Goal: Obtain resource: Obtain resource

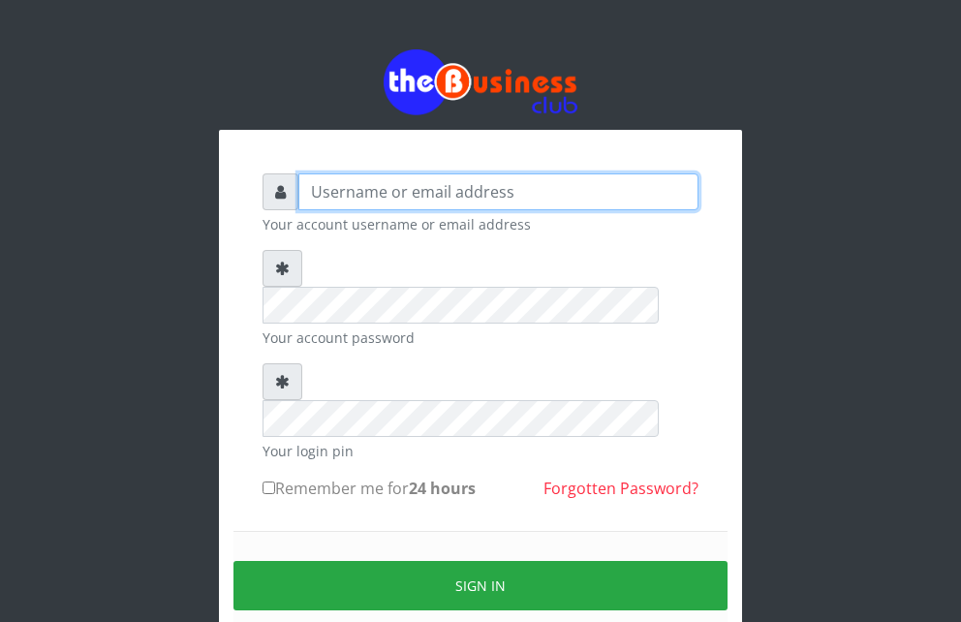
type input "Mlanga"
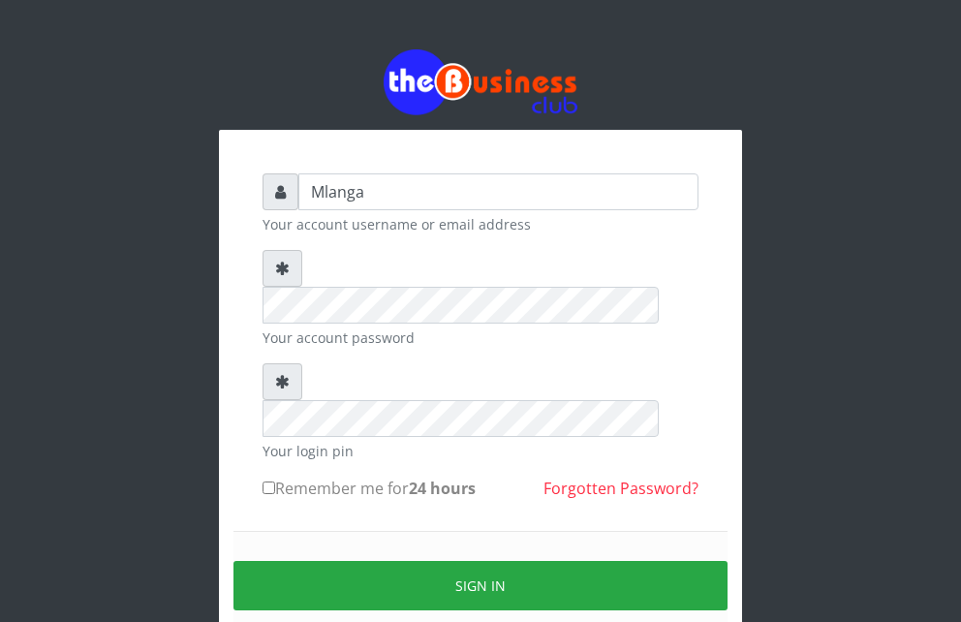
click at [172, 345] on div "Mlanga Your account username or email address Your account password Your login …" at bounding box center [481, 385] width 930 height 770
click at [134, 401] on div "Mlanga Your account username or email address Your account password Your login …" at bounding box center [481, 385] width 930 height 770
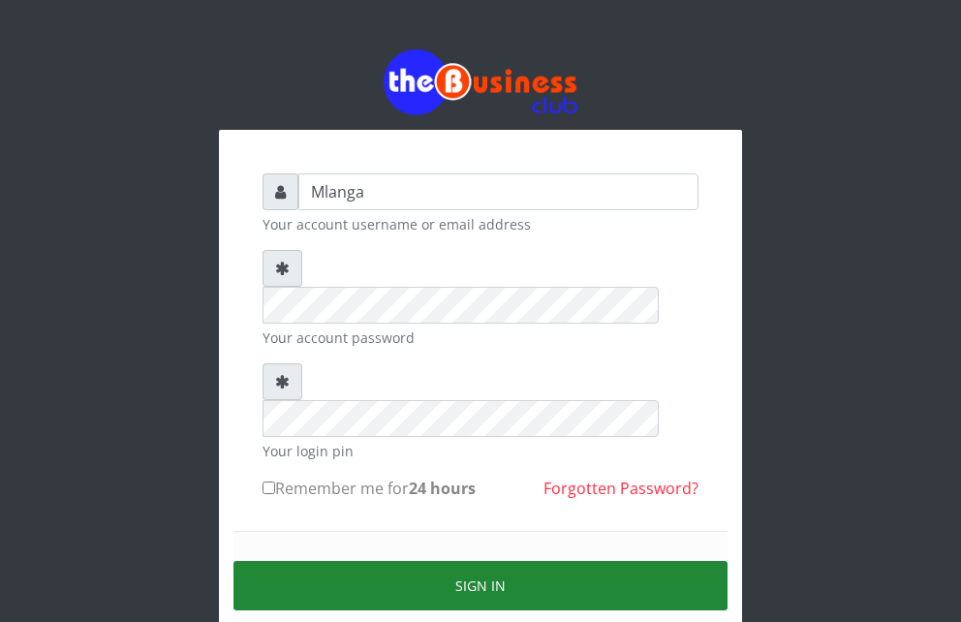
click at [484, 561] on button "Sign in" at bounding box center [481, 585] width 494 height 49
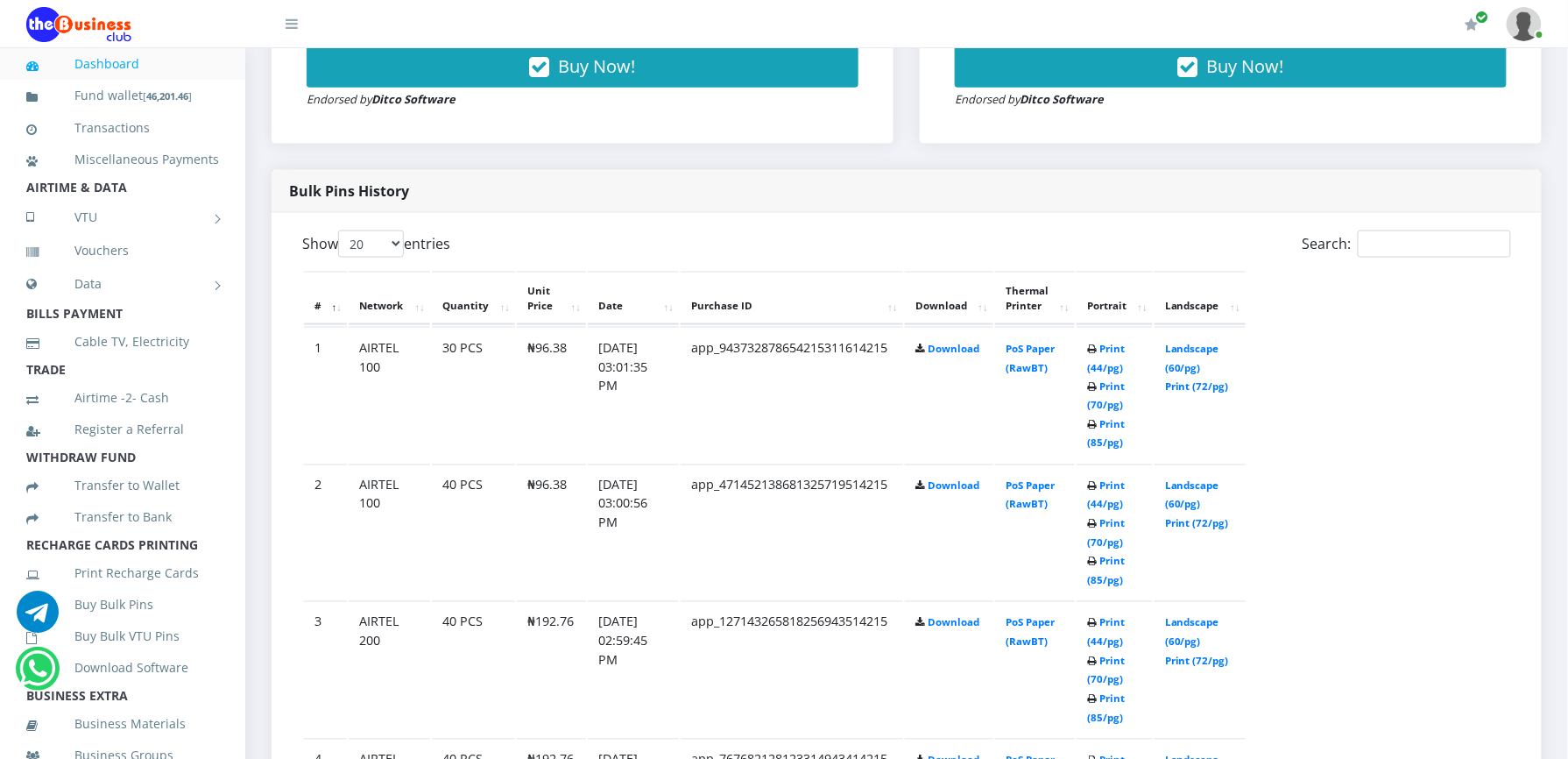
scroll to position [794, 0]
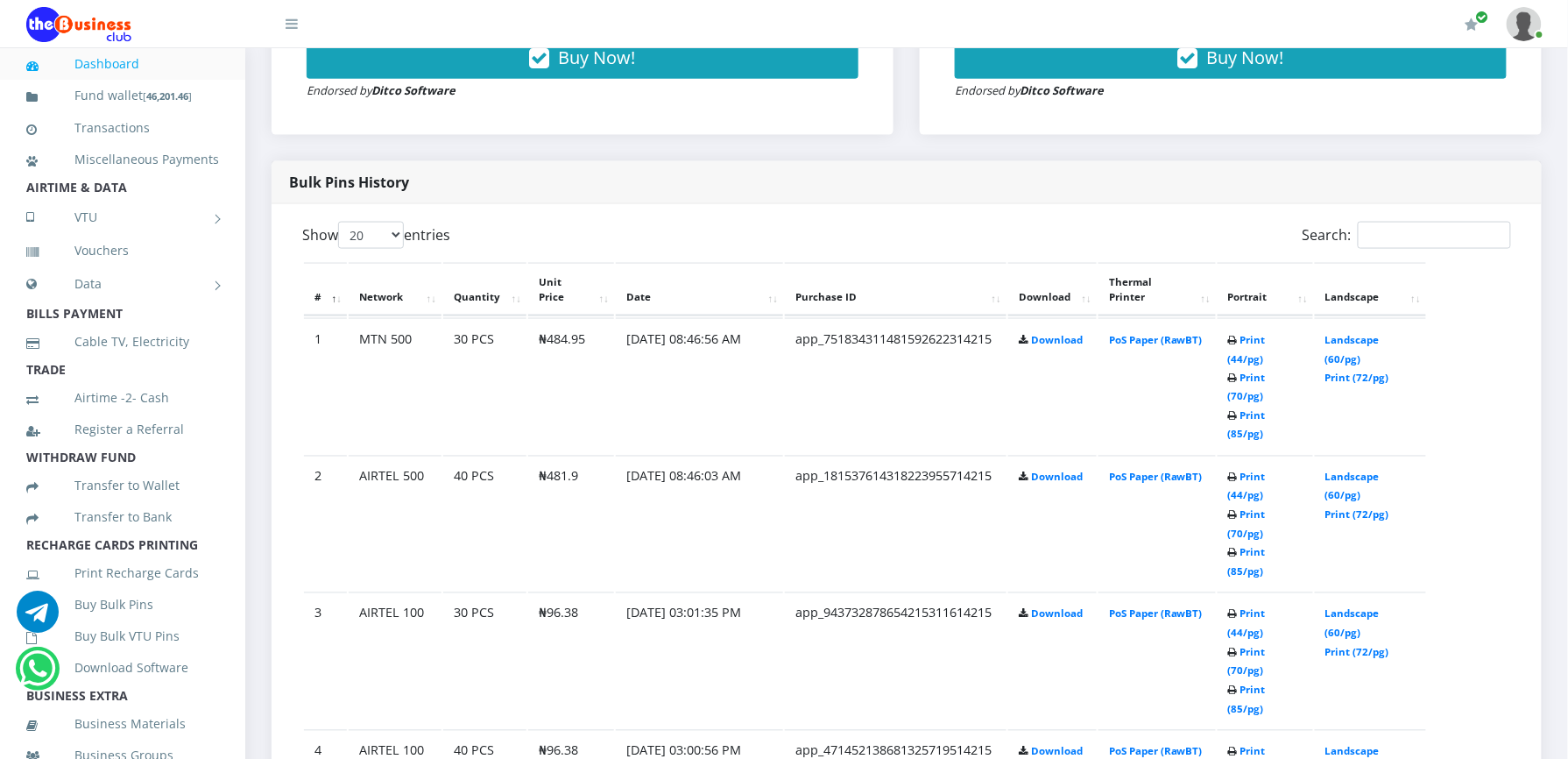
click at [1234, 298] on th "Portrait" at bounding box center [1266, 290] width 96 height 54
click at [1245, 470] on link "Print (44/pg)" at bounding box center [1247, 487] width 38 height 33
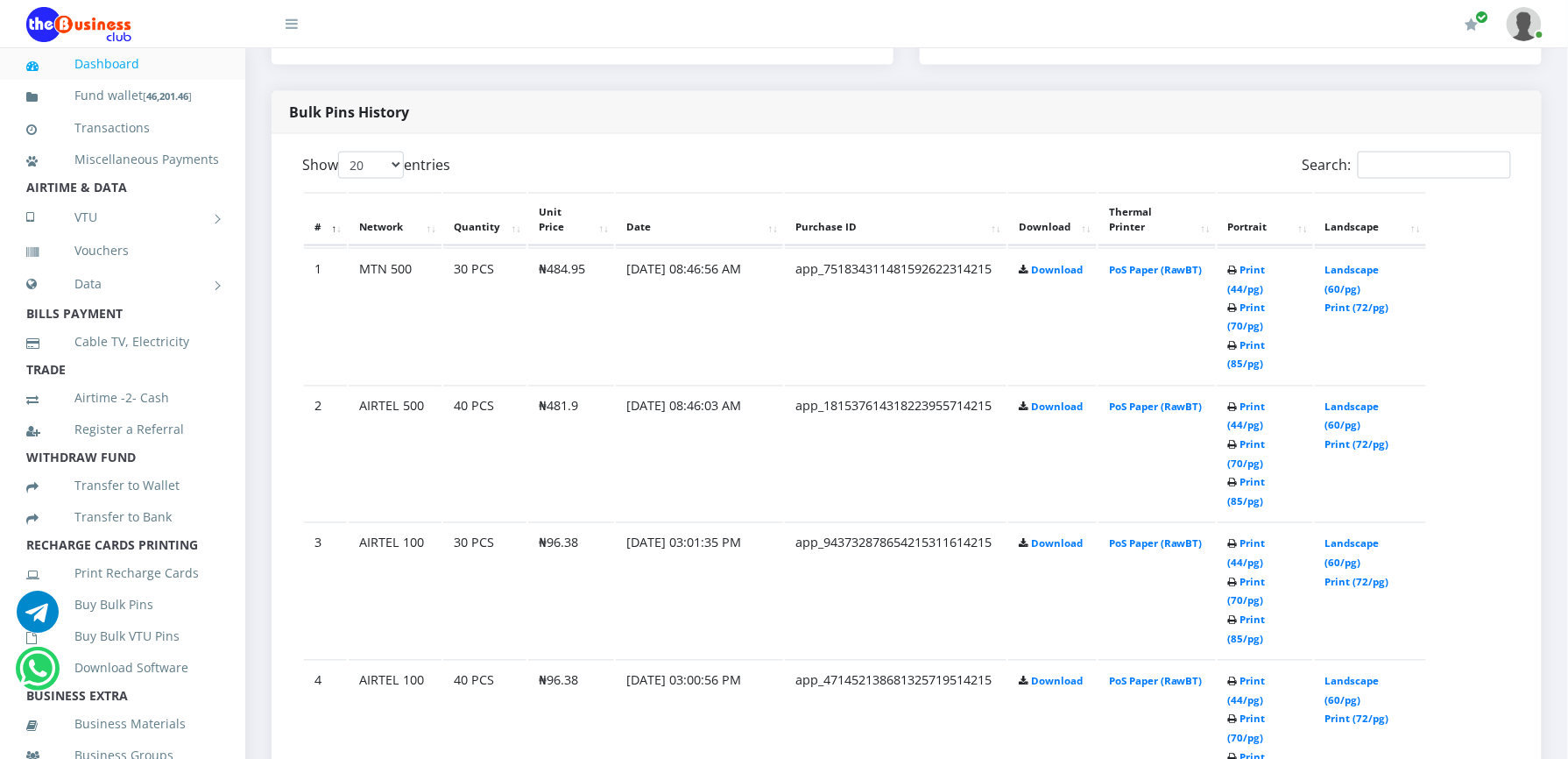
scroll to position [887, 0]
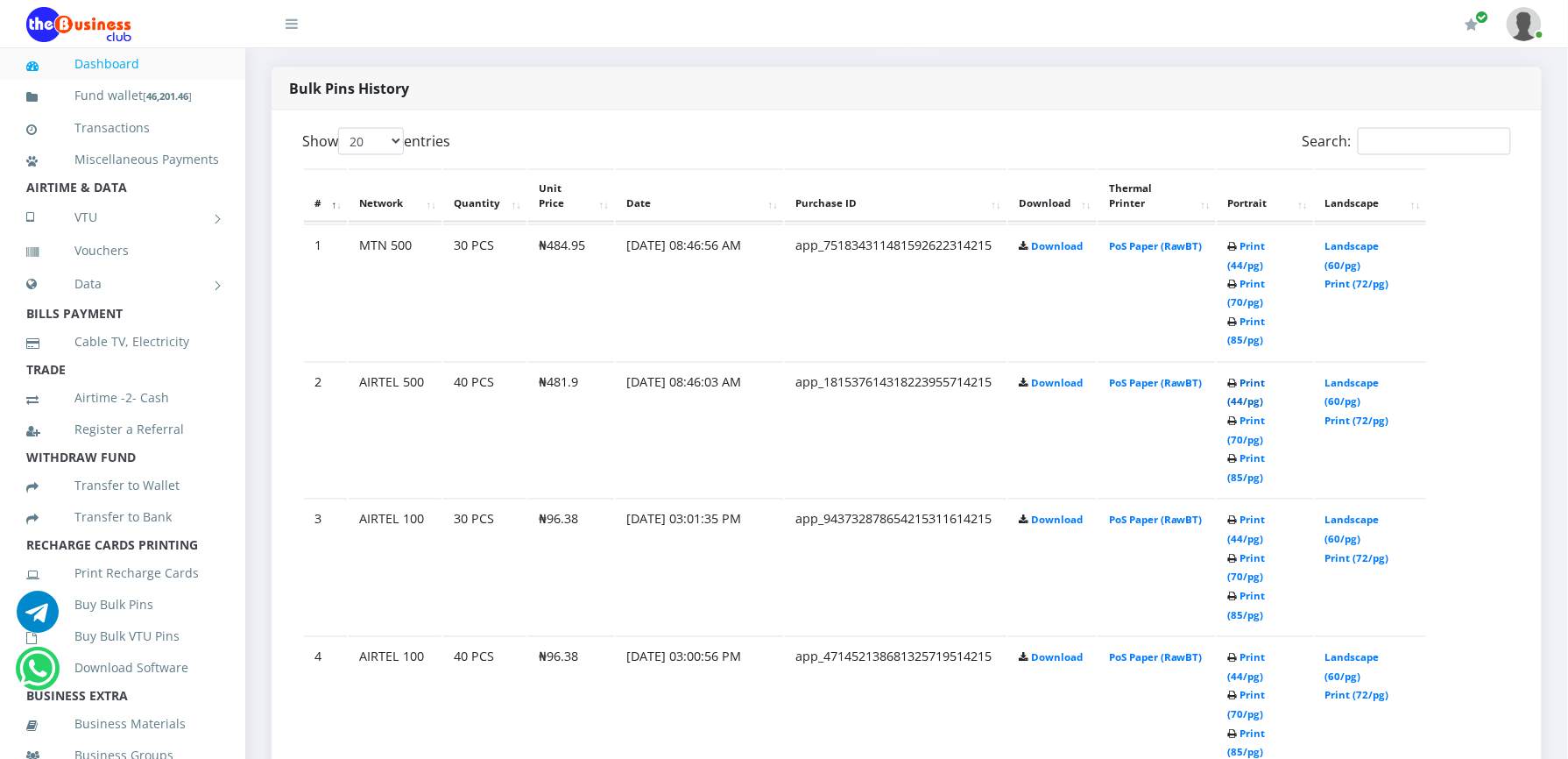
click at [1241, 377] on link "Print (44/pg)" at bounding box center [1247, 394] width 38 height 33
click at [442, 144] on label "Show 20 50 100 All entries" at bounding box center [376, 141] width 148 height 27
click at [404, 144] on select "20 50 100 All" at bounding box center [371, 141] width 66 height 27
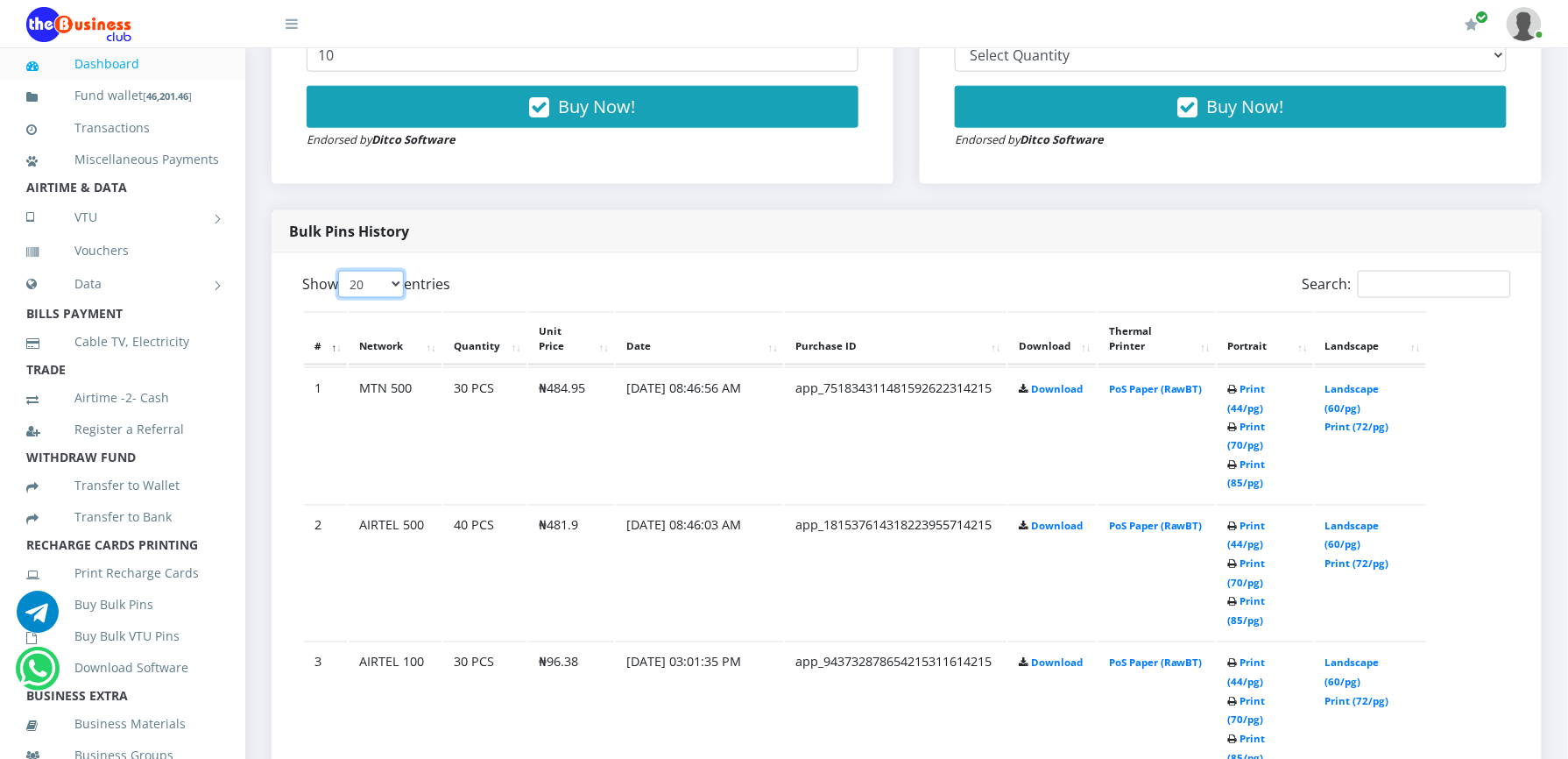
scroll to position [794, 0]
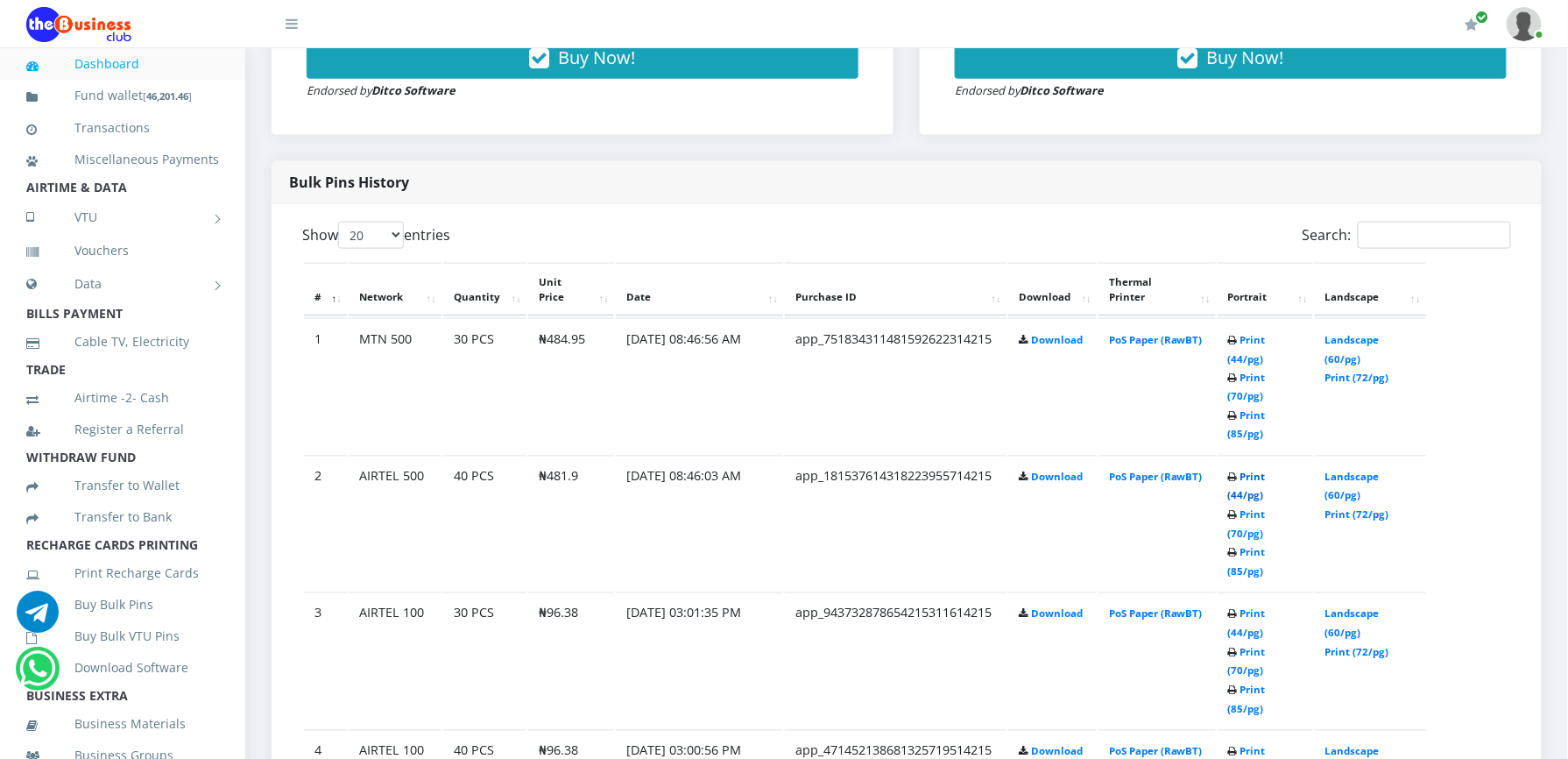
click at [1250, 470] on link "Print (44/pg)" at bounding box center [1247, 487] width 38 height 33
click at [1244, 337] on link "Print (44/pg)" at bounding box center [1247, 349] width 38 height 33
click at [1266, 470] on link "Print (44/pg)" at bounding box center [1247, 487] width 38 height 33
click at [1248, 745] on link "Print (44/pg)" at bounding box center [1247, 762] width 38 height 33
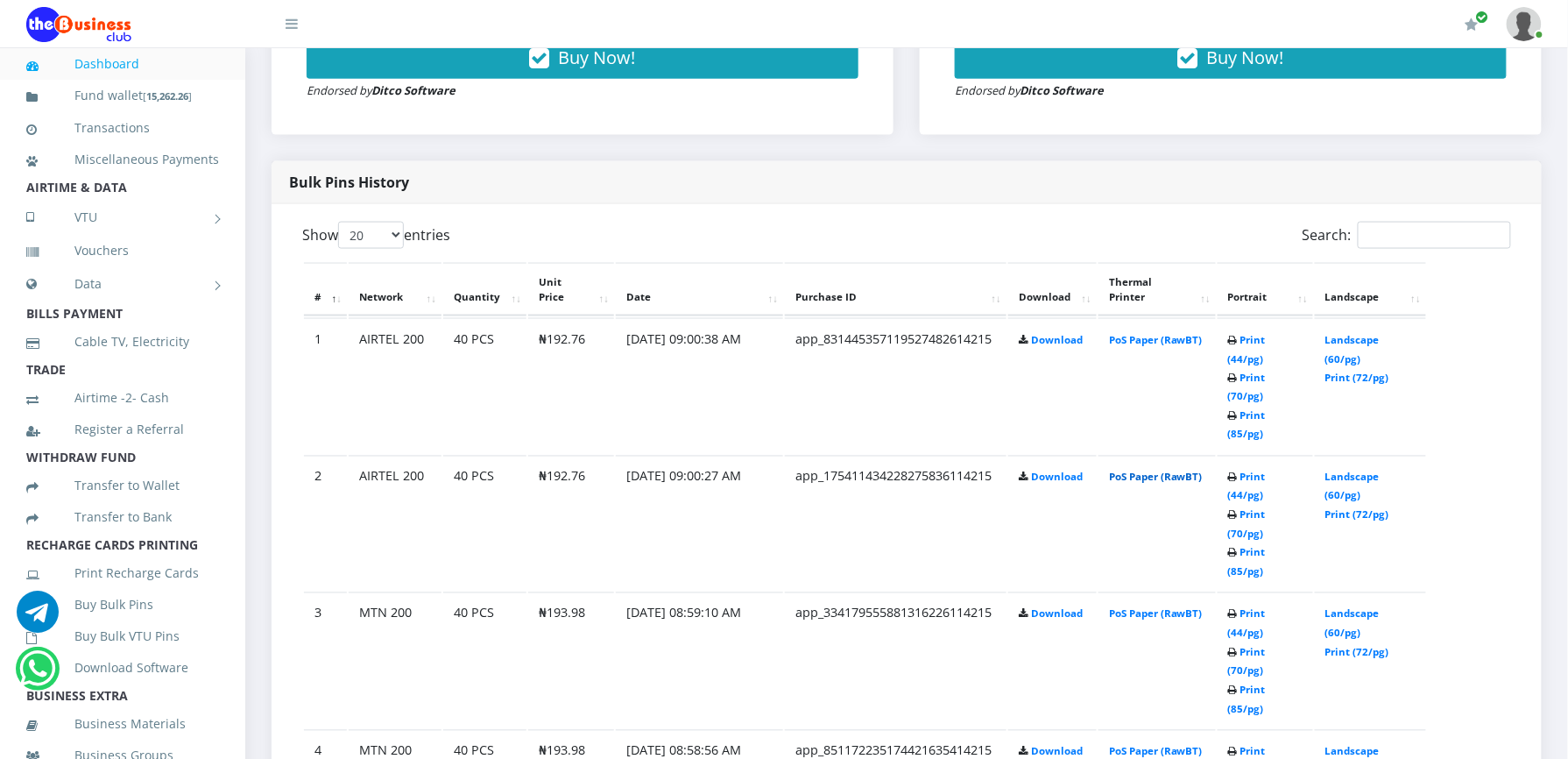
drag, startPoint x: 754, startPoint y: 629, endPoint x: 1176, endPoint y: 419, distance: 471.4
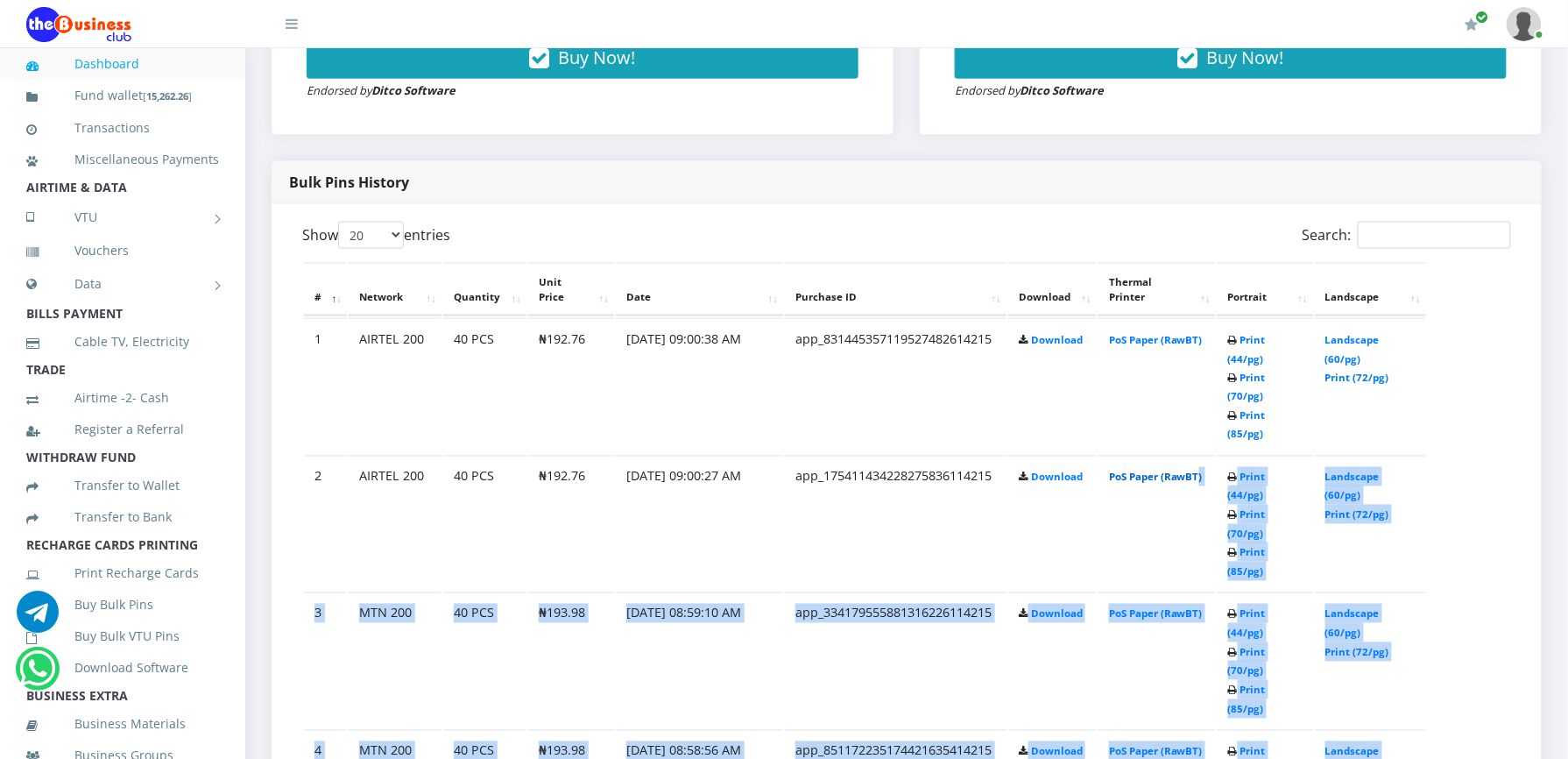
drag, startPoint x: 1459, startPoint y: 631, endPoint x: 1186, endPoint y: 415, distance: 348.1
drag, startPoint x: 1186, startPoint y: 415, endPoint x: 1186, endPoint y: 397, distance: 18.0
click at [1186, 470] on link "PoS Paper (RawBT)" at bounding box center [1157, 477] width 94 height 14
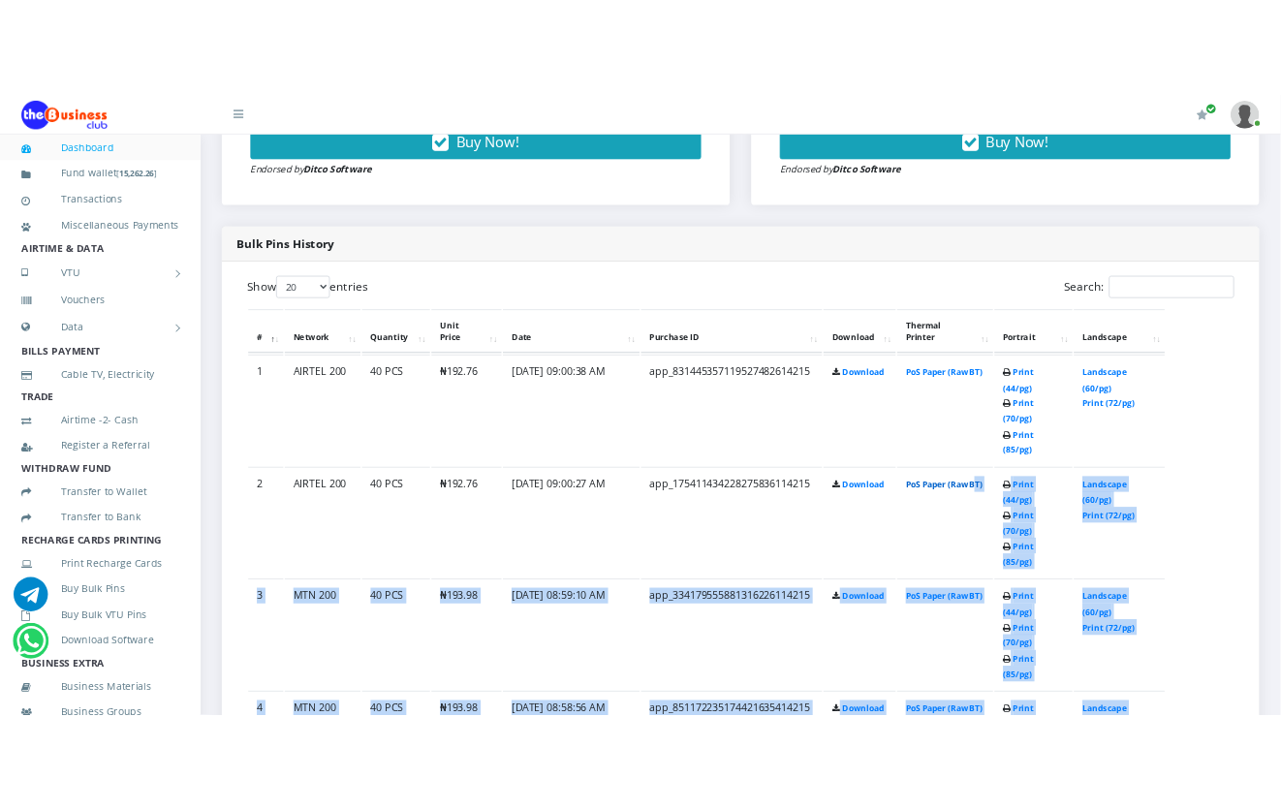
scroll to position [855, 0]
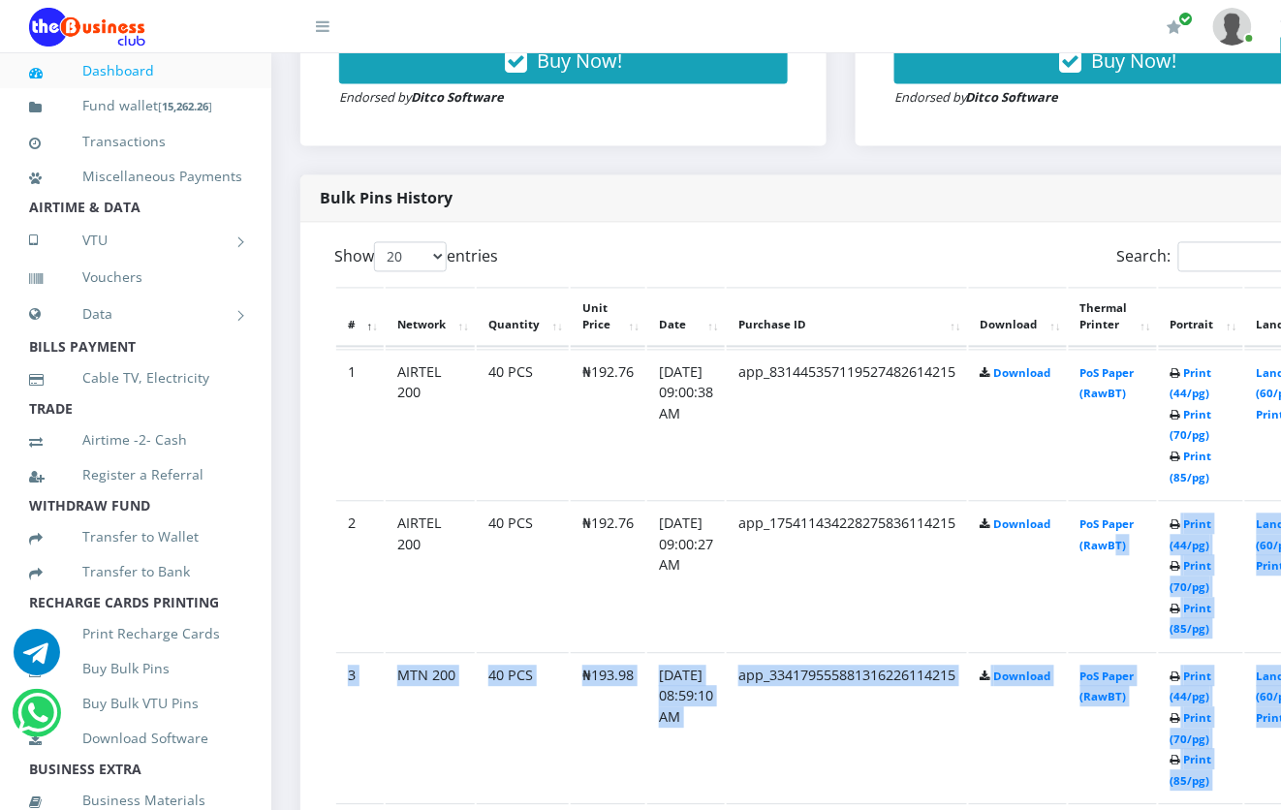
click at [920, 803] on td "app_334179555881316226114215" at bounding box center [847, 728] width 240 height 150
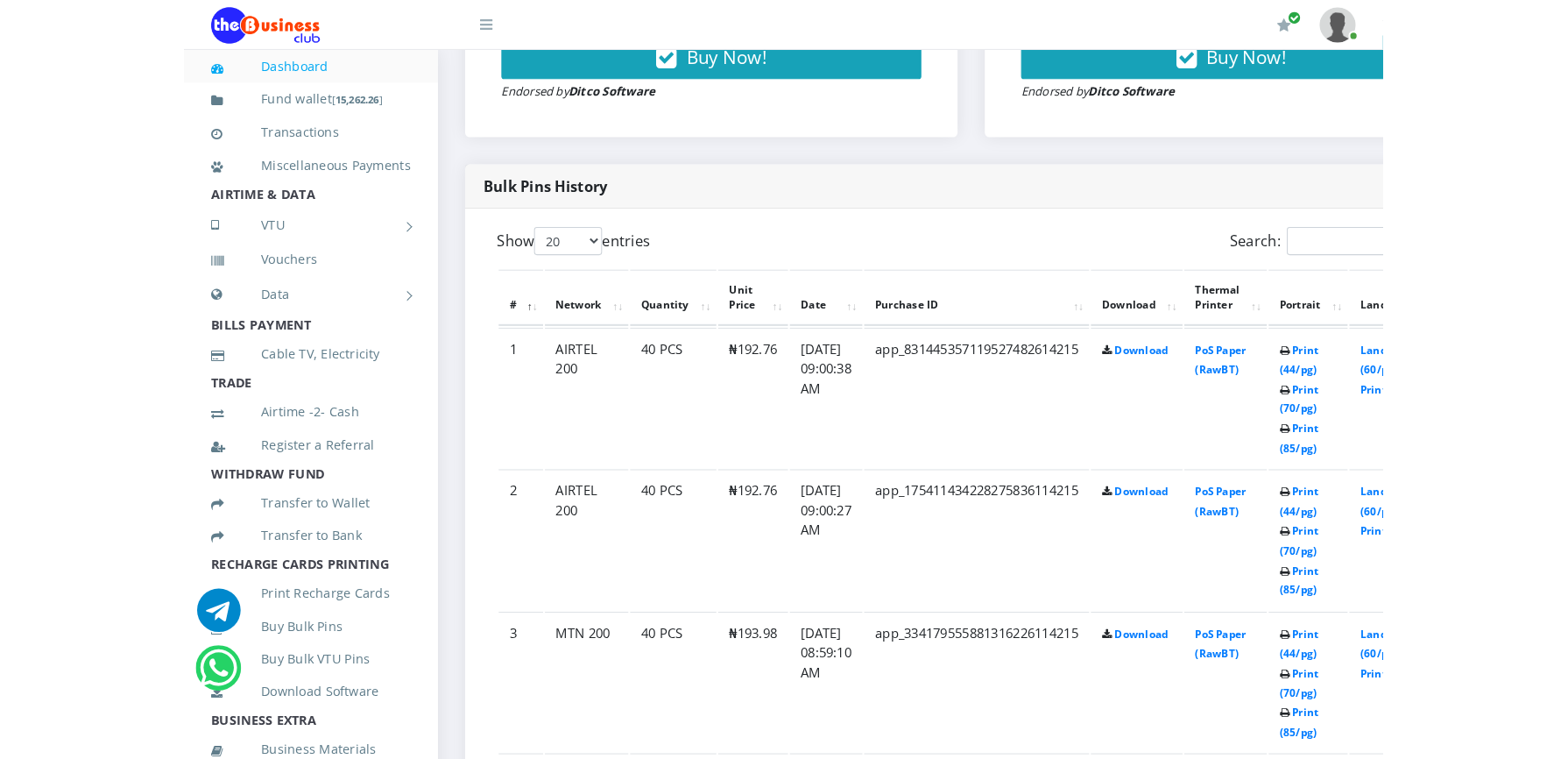
scroll to position [794, 0]
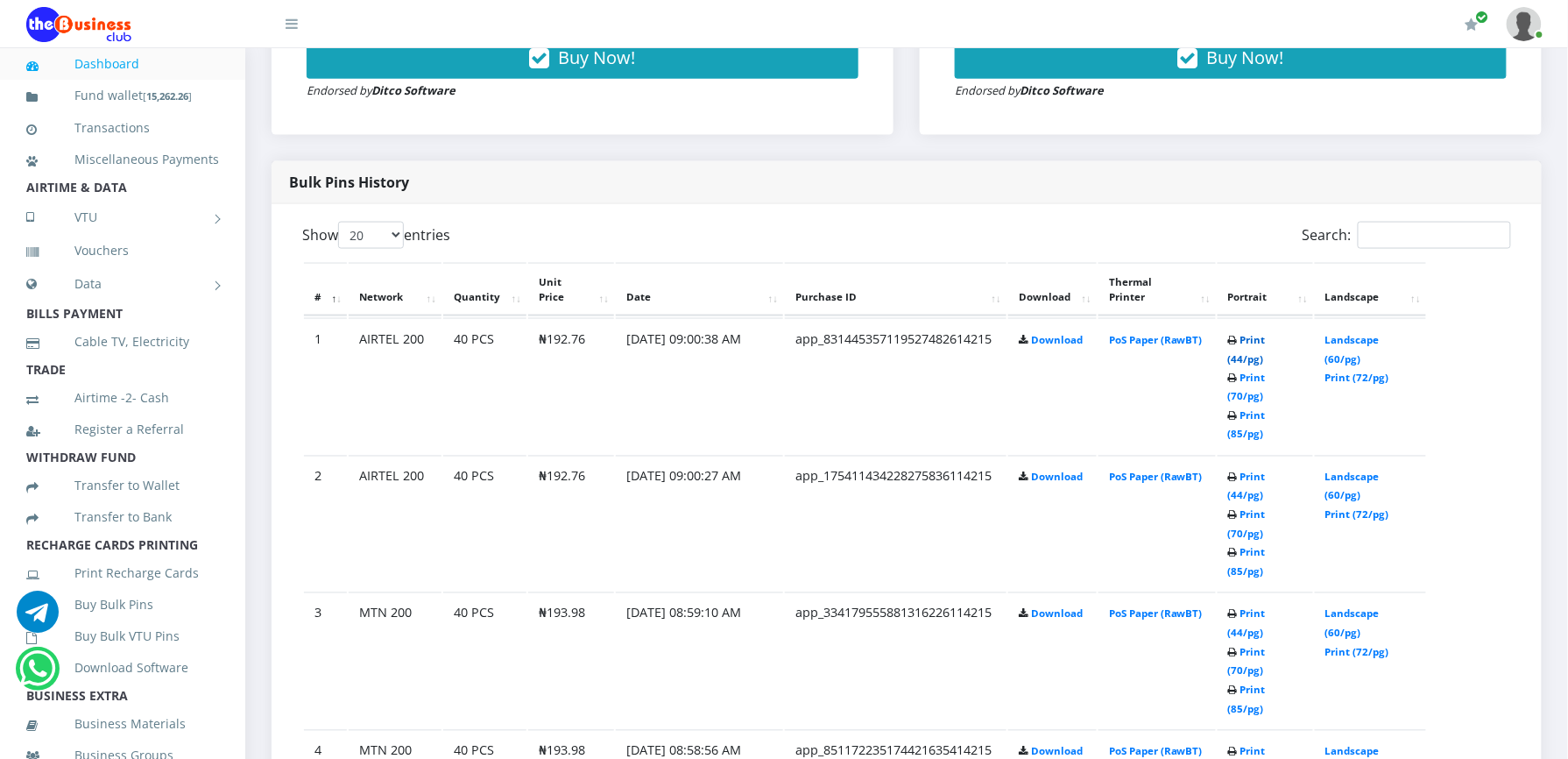
click at [1248, 337] on link "Print (44/pg)" at bounding box center [1247, 349] width 38 height 33
